Goal: Obtain resource: Download file/media

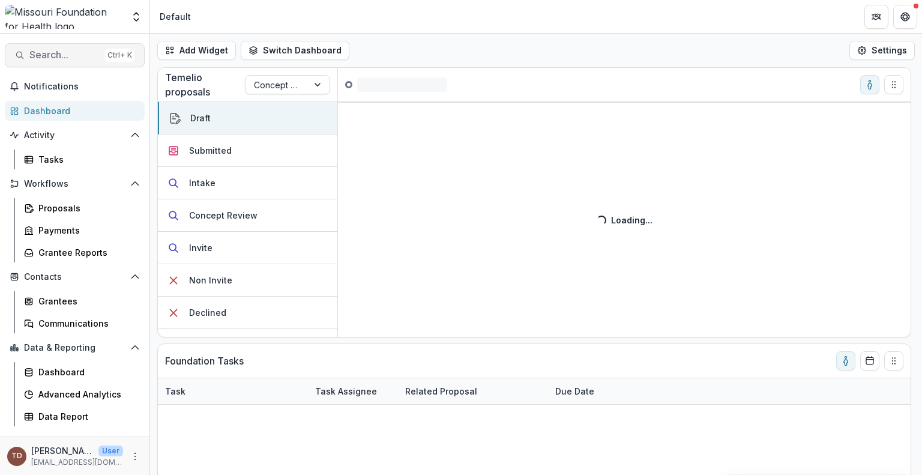
click at [70, 47] on button "Search... Ctrl + K" at bounding box center [75, 55] width 140 height 24
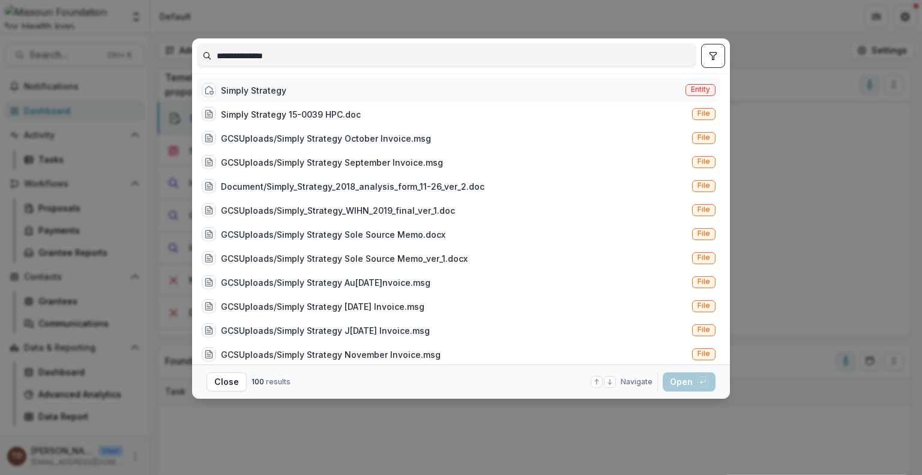
type input "**********"
click at [254, 87] on div "Simply Strategy" at bounding box center [253, 90] width 65 height 13
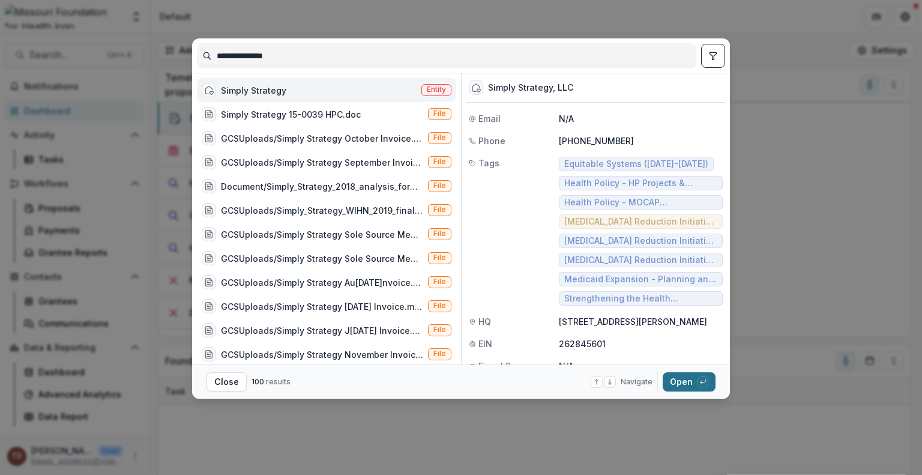
click at [690, 382] on button "Open with enter key" at bounding box center [689, 381] width 53 height 19
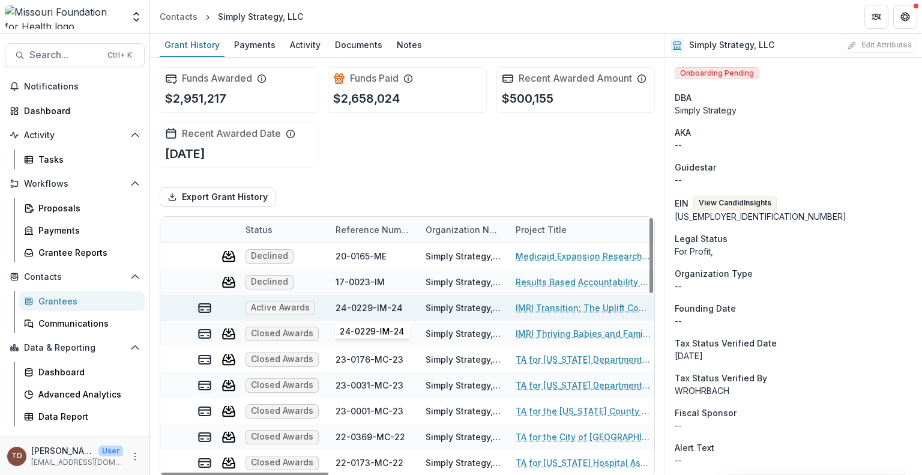
click at [354, 309] on div "24-0229-IM-24" at bounding box center [369, 307] width 67 height 13
click at [544, 309] on link "IMRI Transition: The Uplift Connection" at bounding box center [584, 307] width 136 height 13
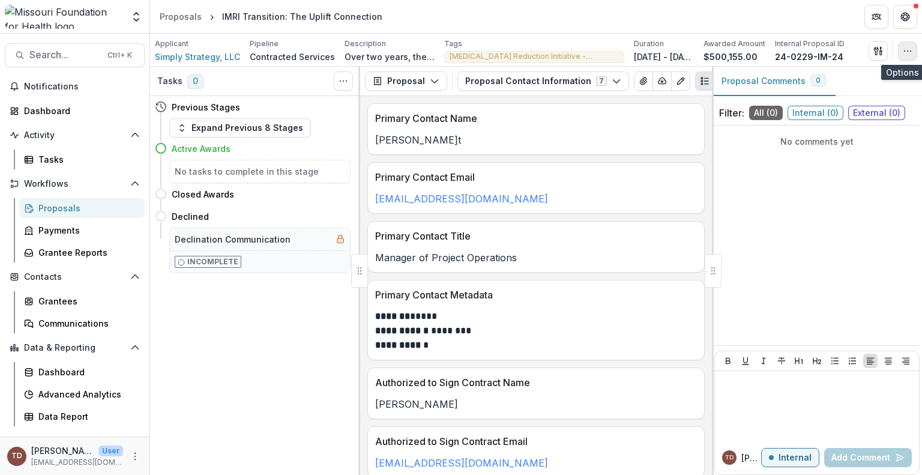
click at [913, 54] on button "button" at bounding box center [907, 50] width 19 height 19
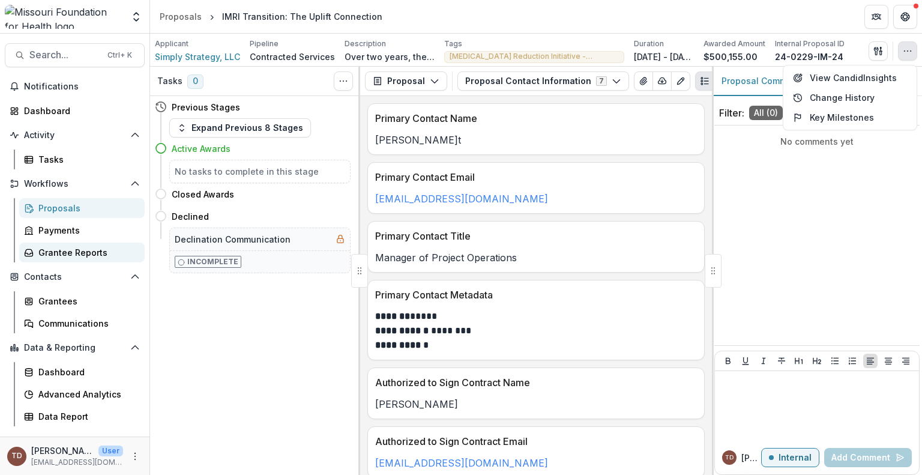
click at [70, 253] on div "Grantee Reports" at bounding box center [86, 252] width 97 height 13
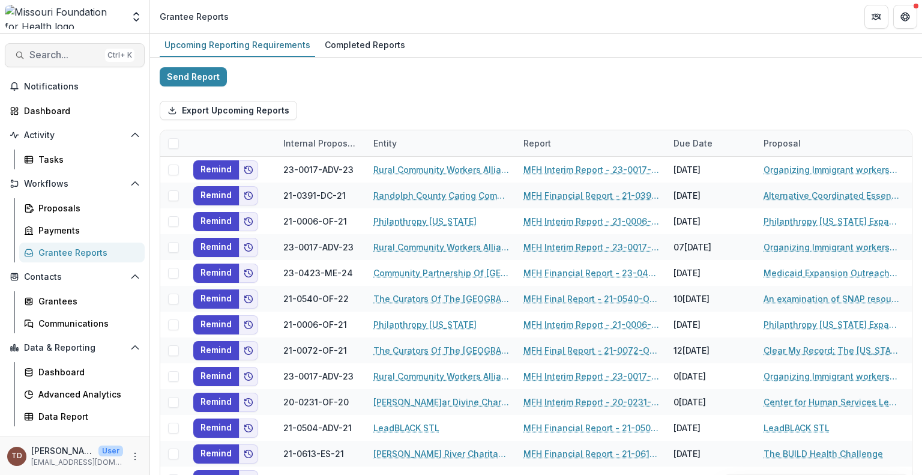
click at [70, 54] on span "Search..." at bounding box center [64, 54] width 71 height 11
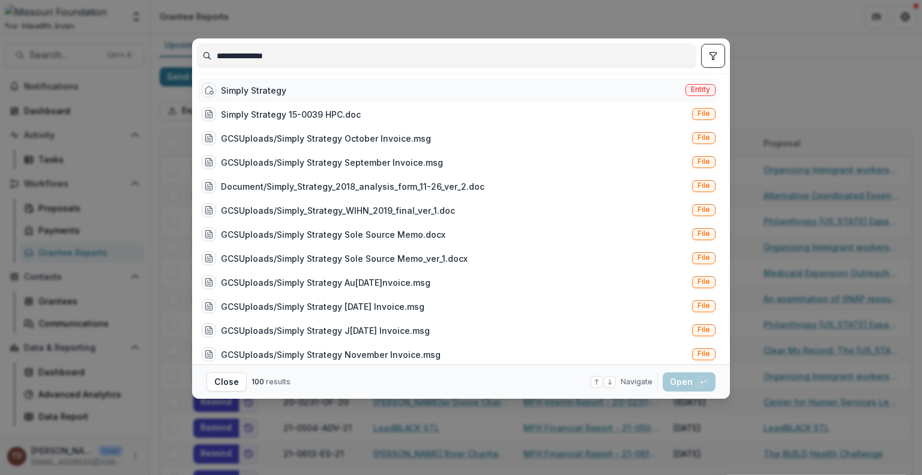
type input "**********"
click at [696, 94] on span "Entity" at bounding box center [701, 90] width 30 height 12
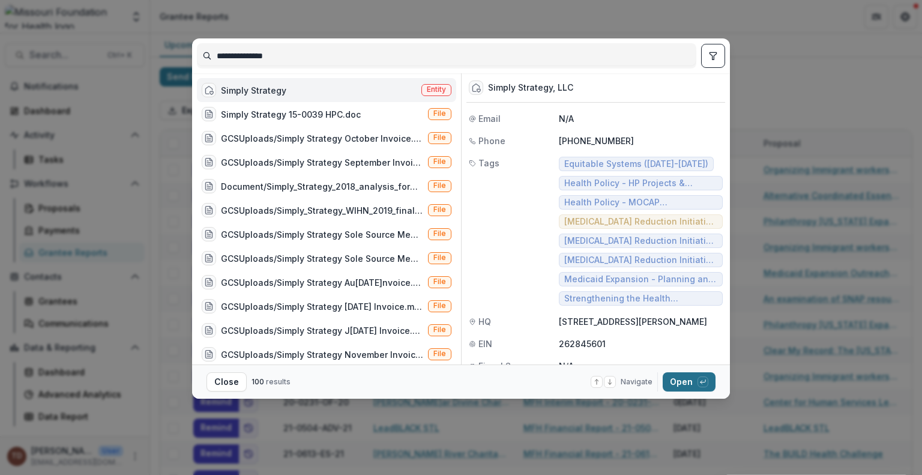
click at [684, 384] on button "Open with enter key" at bounding box center [689, 381] width 53 height 19
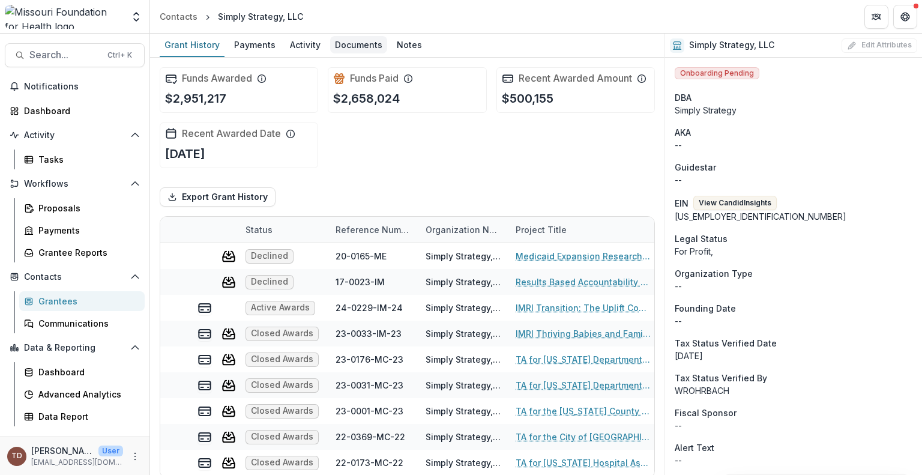
click at [358, 46] on div "Documents" at bounding box center [358, 44] width 57 height 17
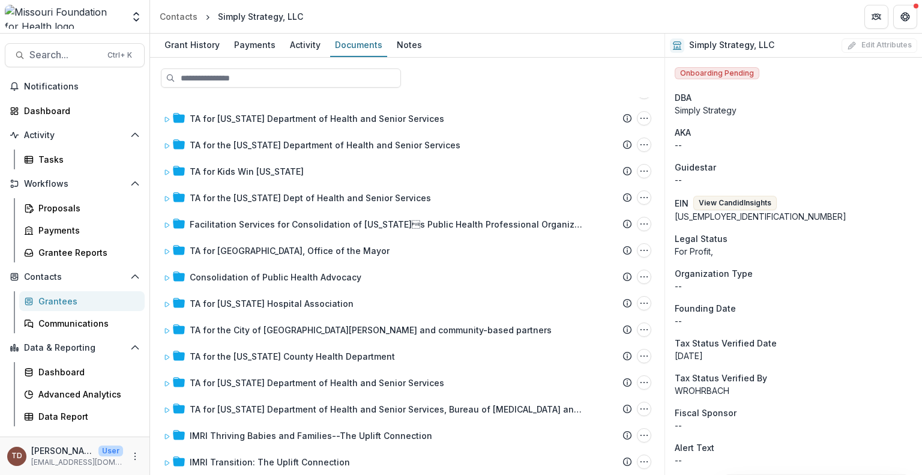
scroll to position [506, 0]
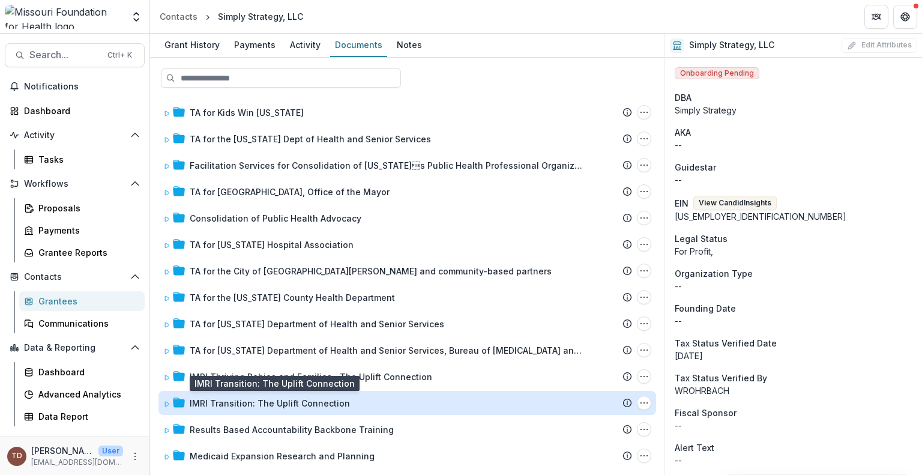
click at [211, 400] on div "IMRI Transition: The Uplift Connection" at bounding box center [270, 403] width 160 height 13
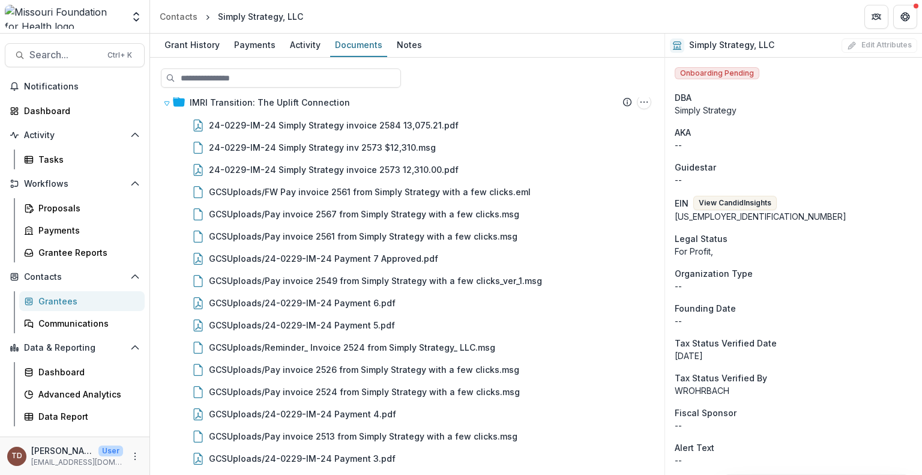
scroll to position [778, 0]
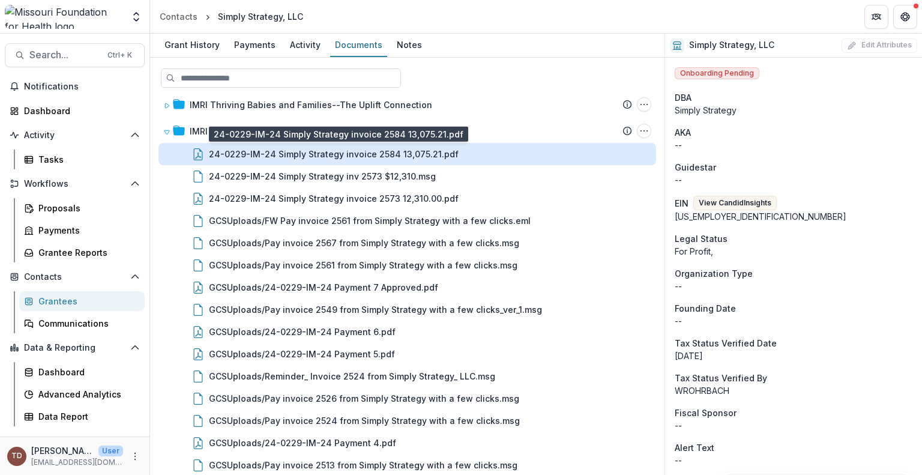
click at [417, 157] on div "24-0229-IM-24 Simply Strategy invoice 2584 13,075.21.pdf" at bounding box center [334, 154] width 250 height 13
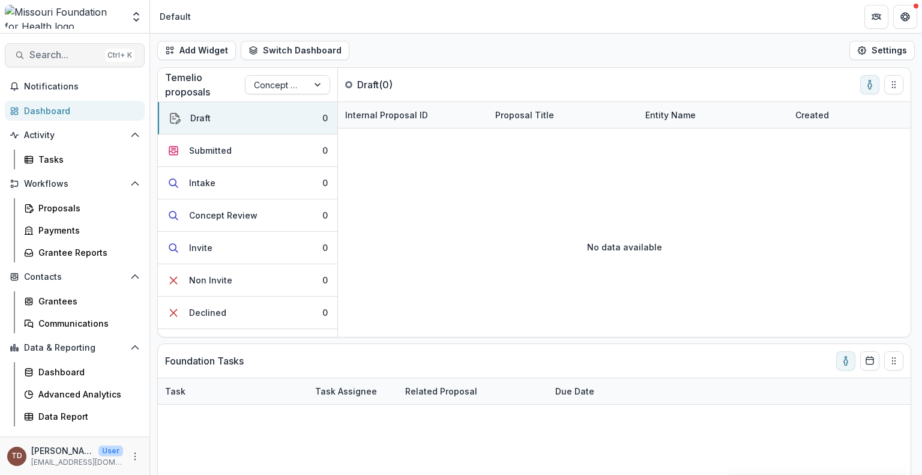
click at [70, 50] on span "Search..." at bounding box center [64, 54] width 71 height 11
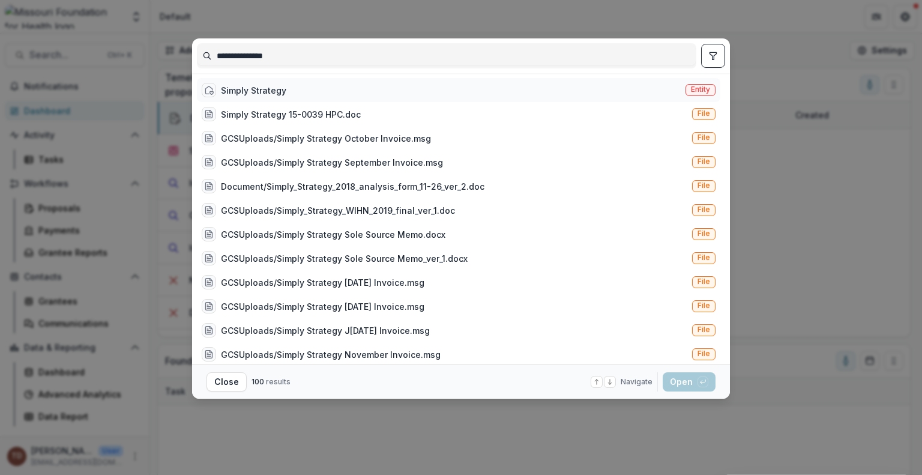
type input "**********"
click at [247, 88] on div "Simply Strategy" at bounding box center [253, 90] width 65 height 13
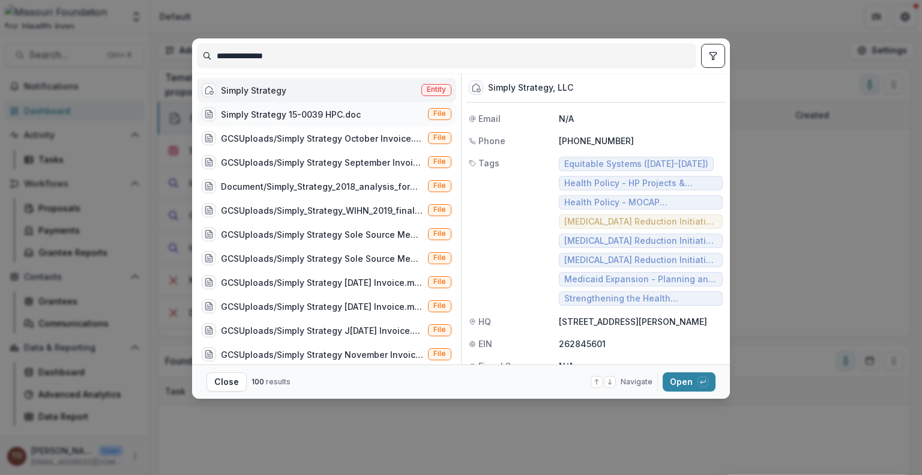
click at [312, 113] on div "Simply Strategy 15-0039 HPC.doc" at bounding box center [291, 114] width 140 height 13
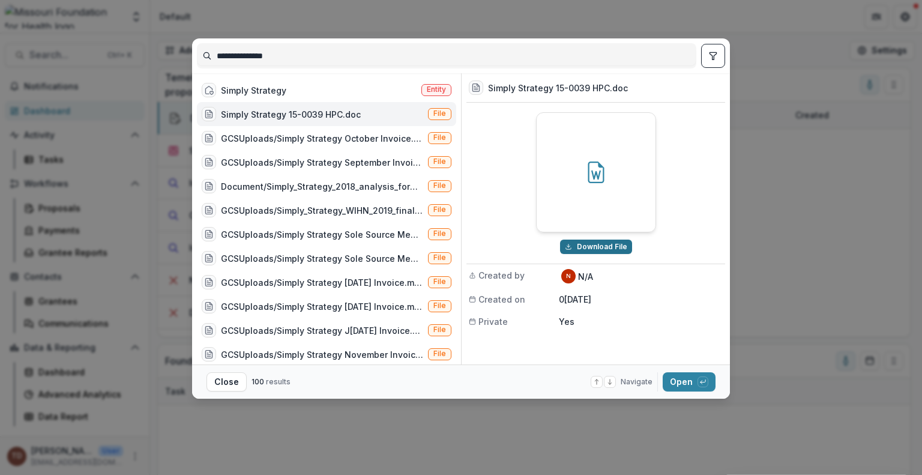
click at [597, 244] on button "Download File" at bounding box center [596, 247] width 72 height 14
click at [285, 89] on div "Simply Strategy Entity" at bounding box center [326, 90] width 259 height 24
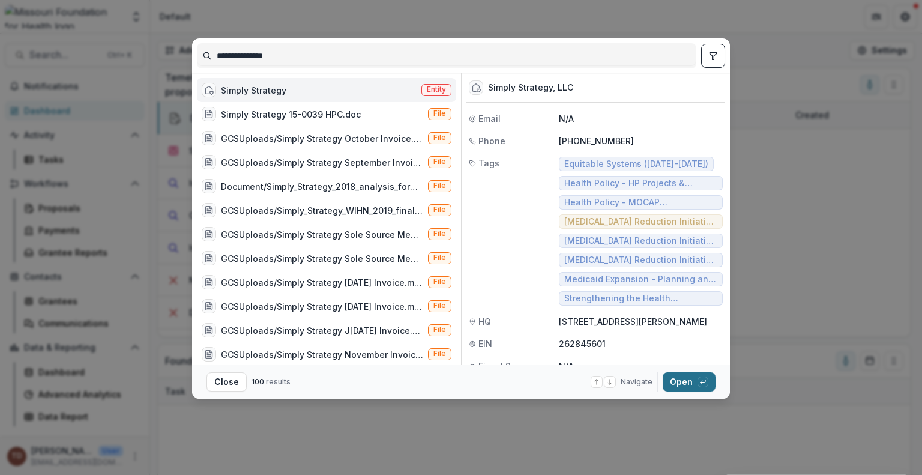
click at [689, 379] on button "Open with enter key" at bounding box center [689, 381] width 53 height 19
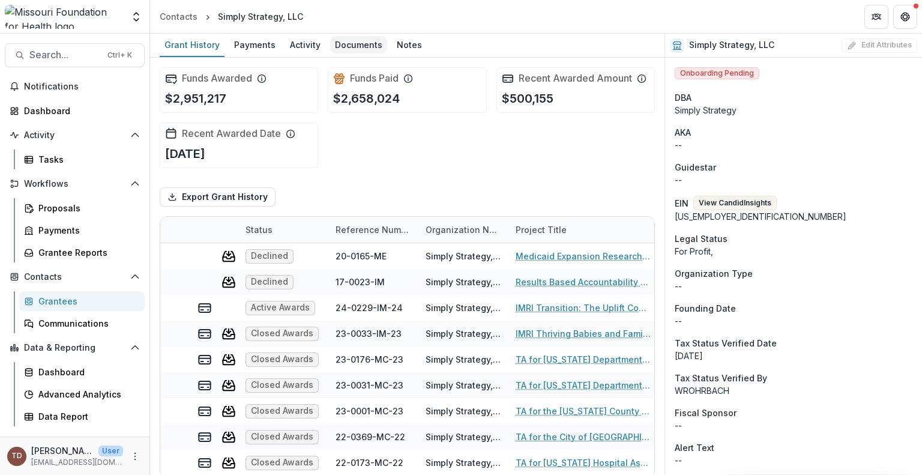
click at [358, 45] on div "Documents" at bounding box center [358, 44] width 57 height 17
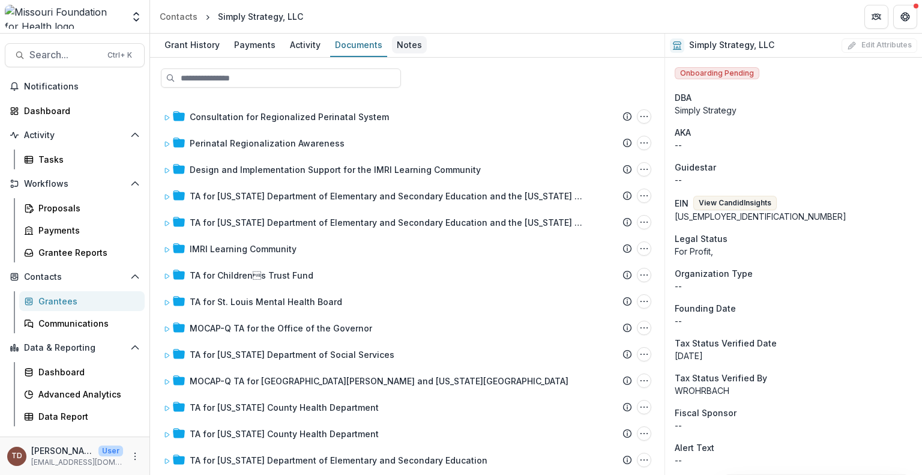
click at [408, 45] on div "Notes" at bounding box center [409, 44] width 35 height 17
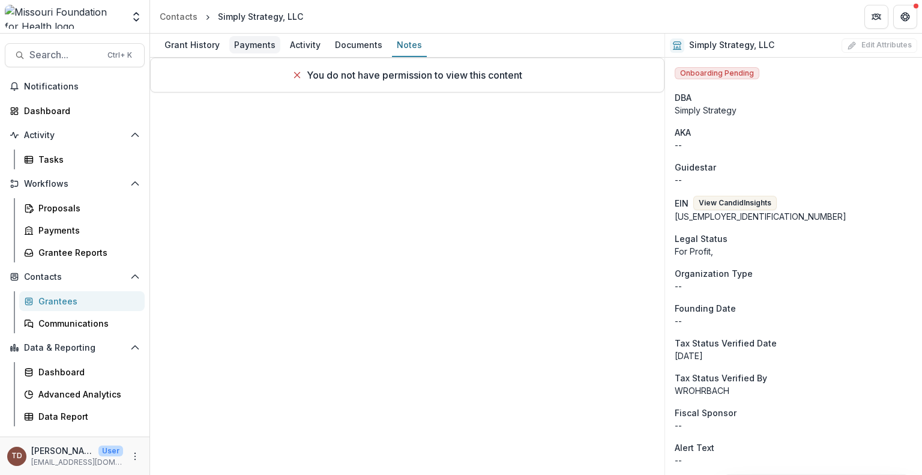
click at [244, 41] on div "Payments" at bounding box center [254, 44] width 51 height 17
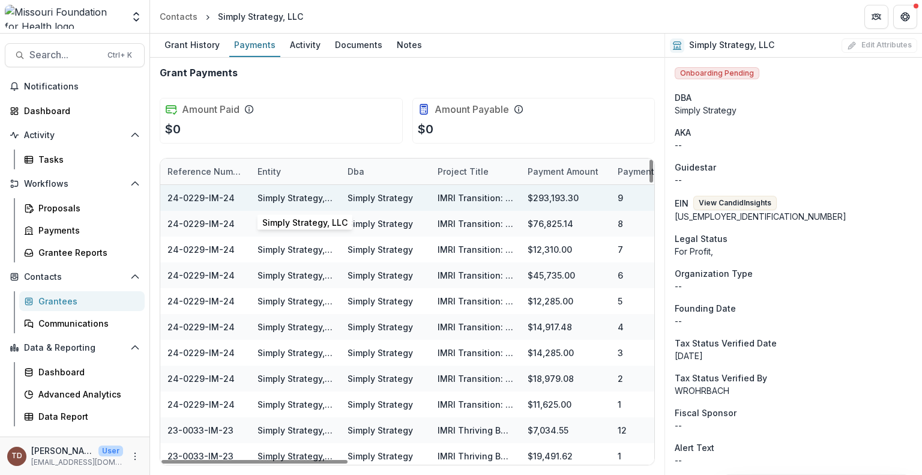
click at [280, 198] on link "Simply Strategy, LLC" at bounding box center [300, 198] width 85 height 10
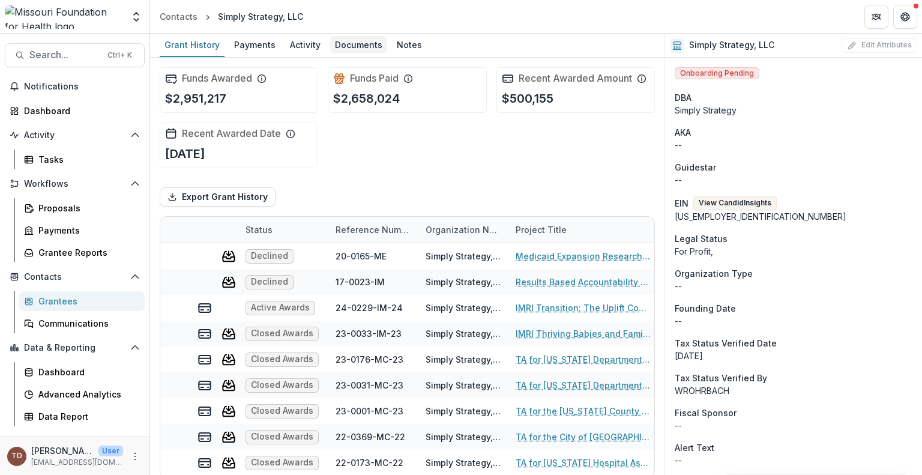
click at [364, 43] on div "Documents" at bounding box center [358, 44] width 57 height 17
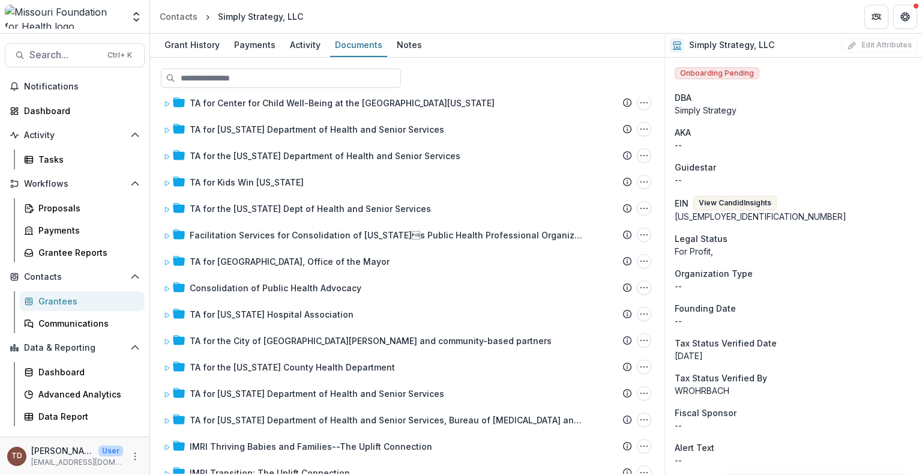
scroll to position [506, 0]
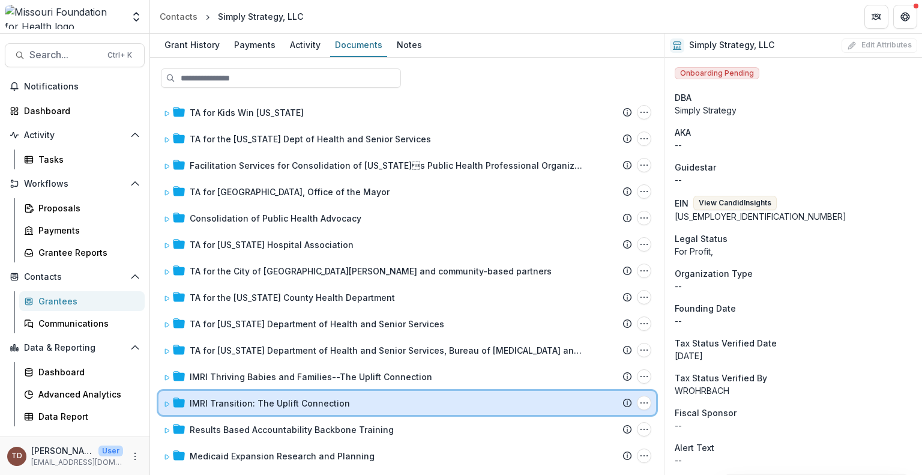
click at [576, 405] on div "IMRI Transition: The Uplift Connection" at bounding box center [411, 403] width 443 height 13
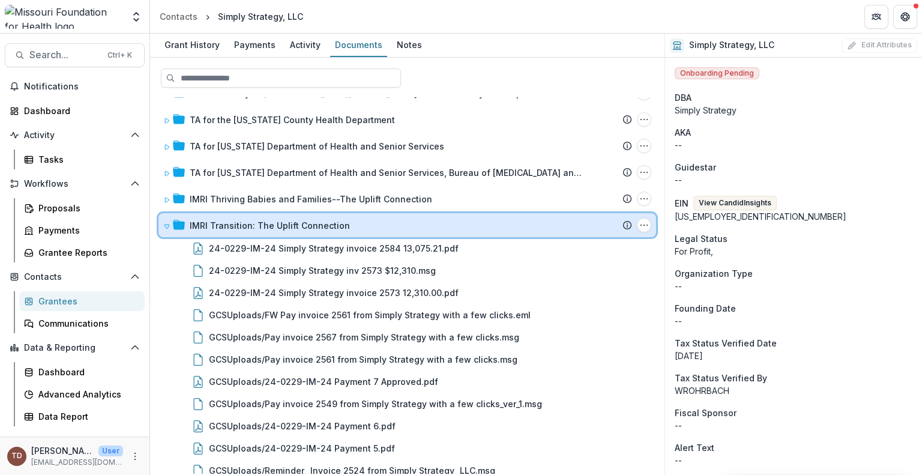
scroll to position [689, 0]
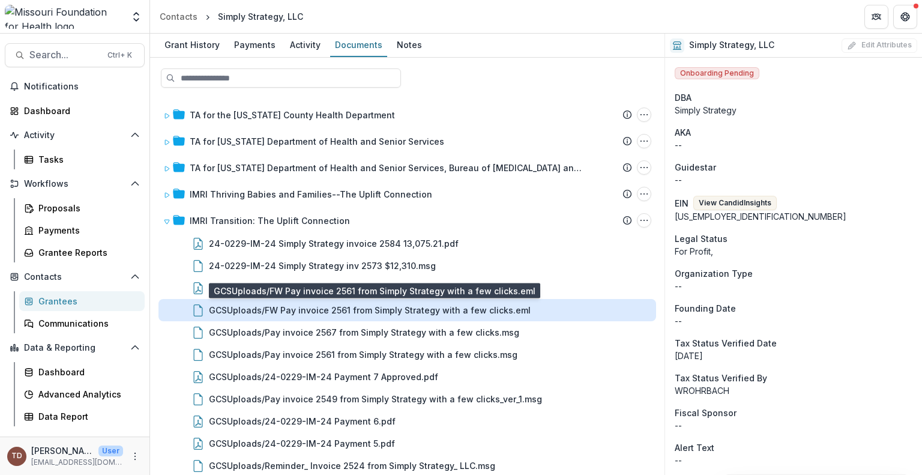
click at [442, 312] on div "GCSUploads/FW Pay invoice 2561 from Simply Strategy with a few clicks.eml" at bounding box center [370, 310] width 322 height 13
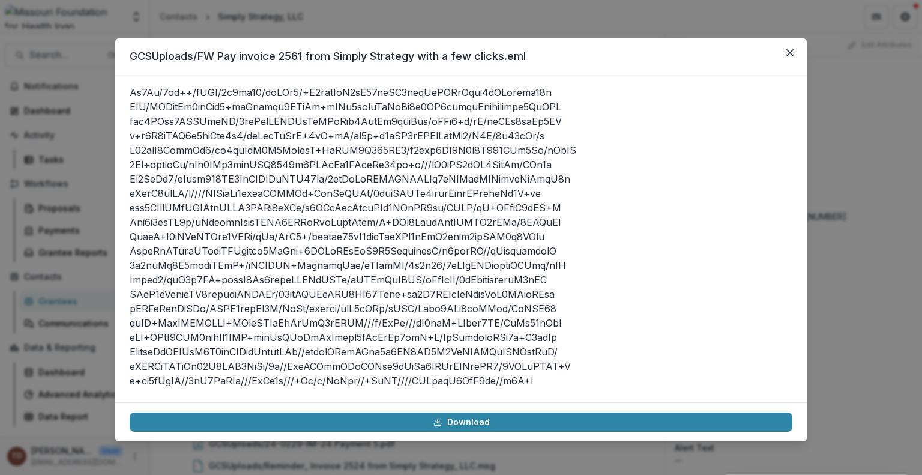
scroll to position [78421, 0]
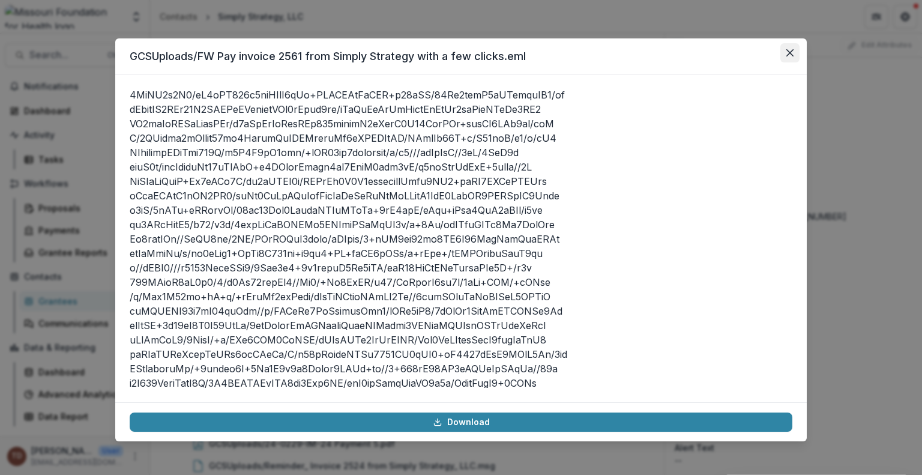
click at [788, 50] on icon "Close" at bounding box center [790, 52] width 7 height 7
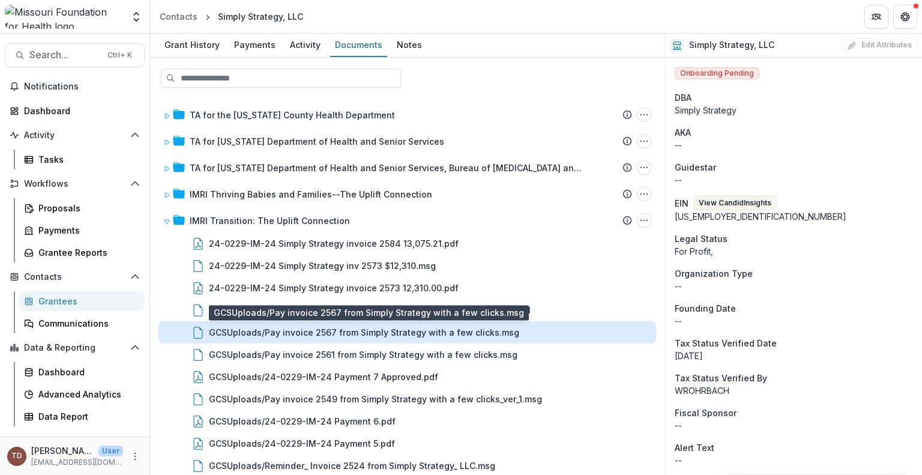
click at [405, 333] on div "GCSUploads/Pay invoice 2567 from Simply Strategy with a few clicks.msg" at bounding box center [364, 332] width 310 height 13
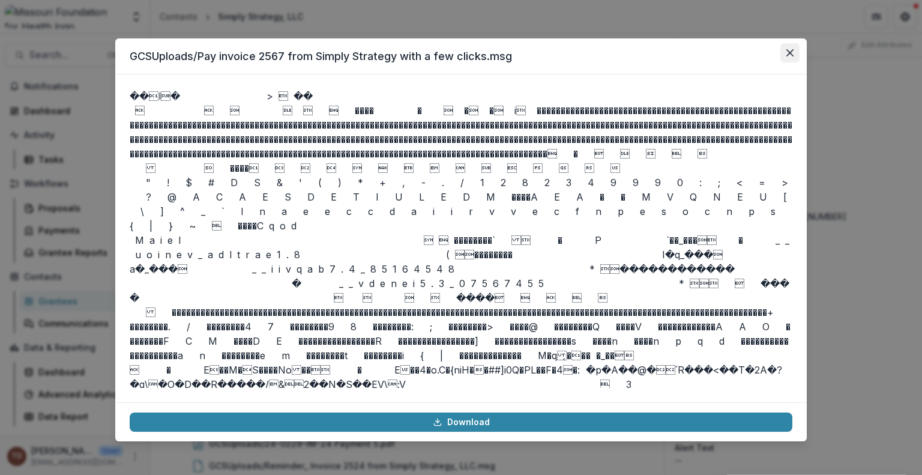
click at [793, 52] on icon "Close" at bounding box center [790, 52] width 7 height 7
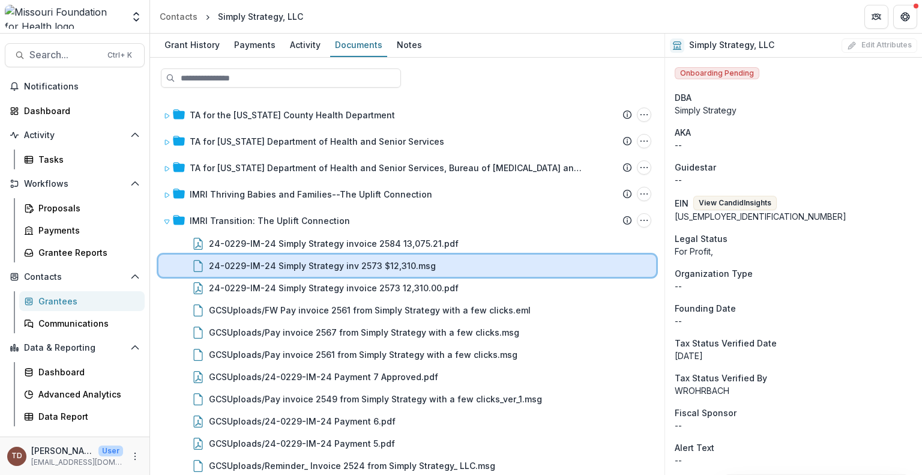
click at [443, 264] on div "24-0229-IM-24 Simply Strategy inv 2573 $12,310.msg" at bounding box center [430, 265] width 443 height 13
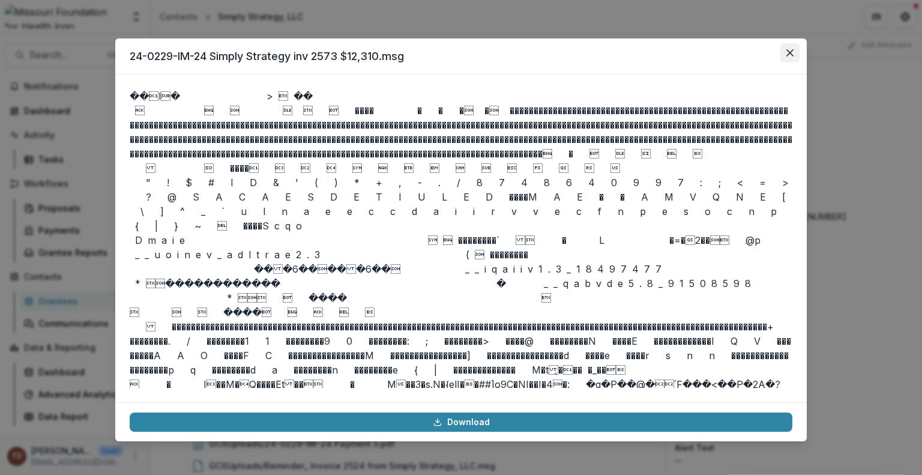
click at [794, 50] on button "Close" at bounding box center [790, 52] width 19 height 19
